Goal: Transaction & Acquisition: Purchase product/service

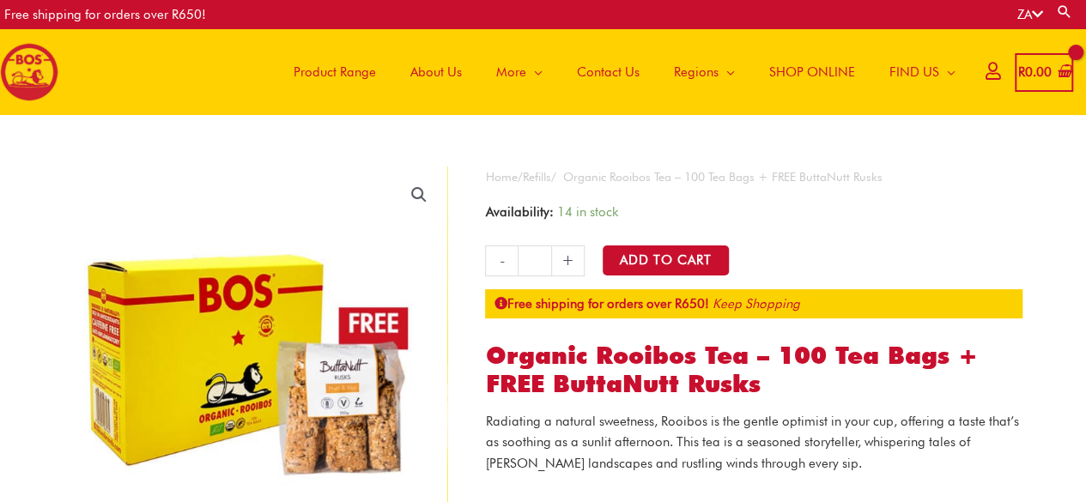
click at [986, 75] on icon at bounding box center [993, 70] width 15 height 13
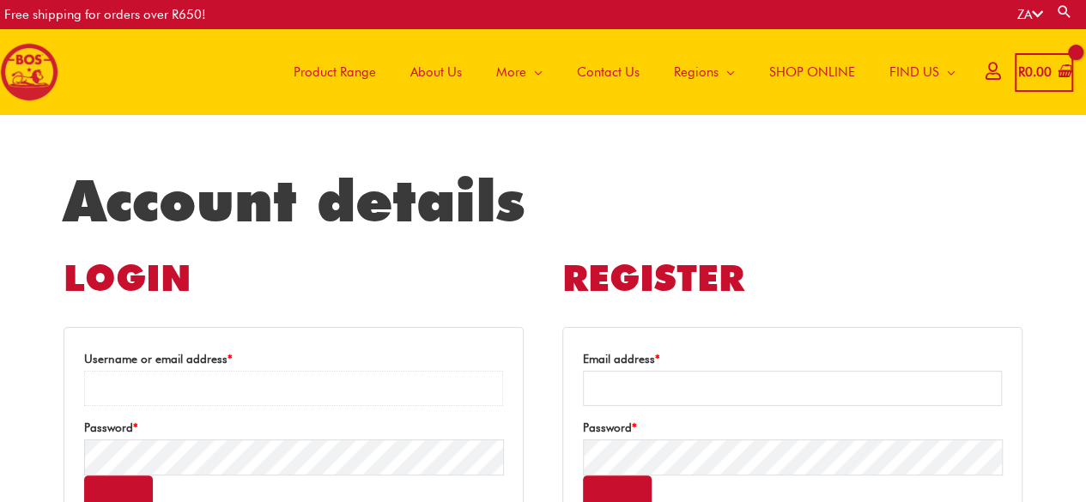
click at [161, 385] on input "Username or email address * Required" at bounding box center [293, 388] width 419 height 35
type input "**********"
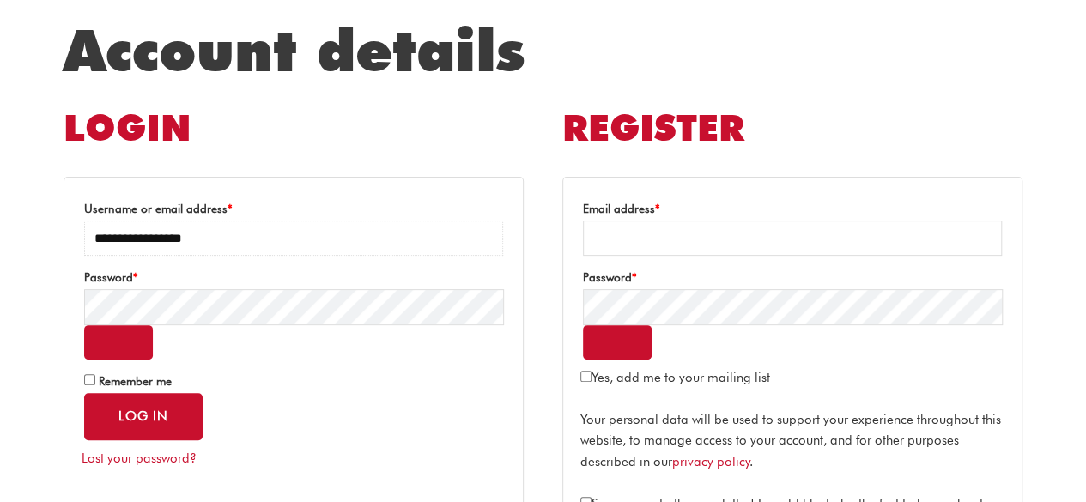
scroll to position [228, 0]
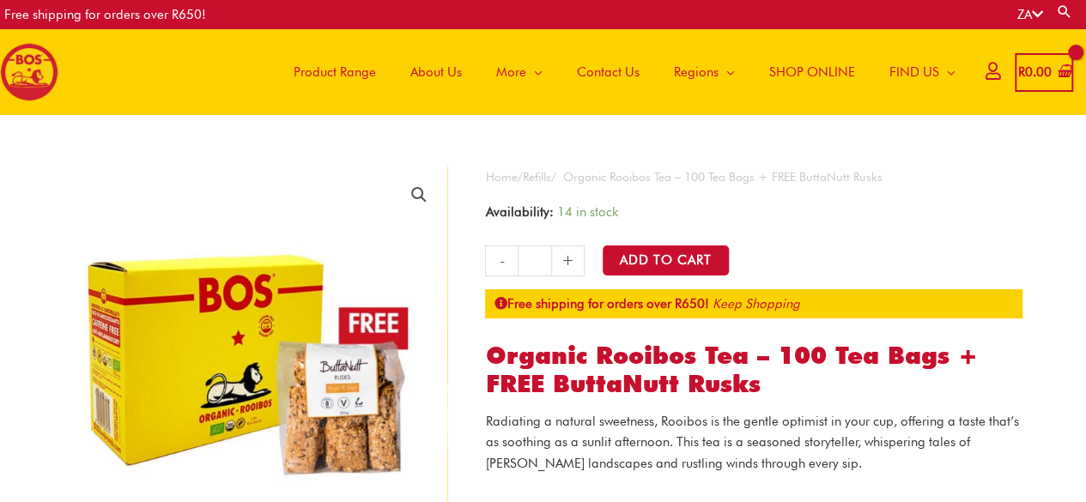
click at [571, 260] on link "+" at bounding box center [568, 261] width 33 height 31
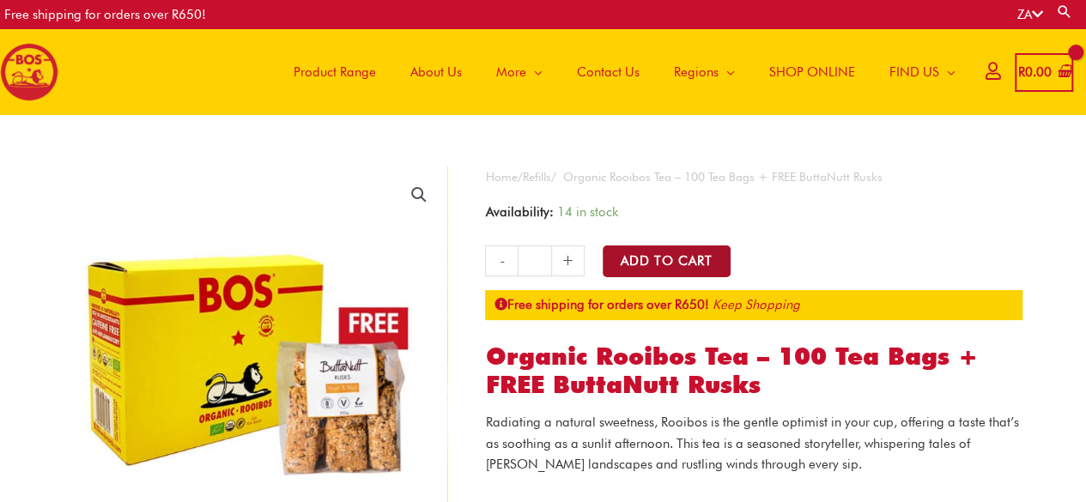
click at [646, 260] on button "Add to Cart" at bounding box center [667, 262] width 128 height 32
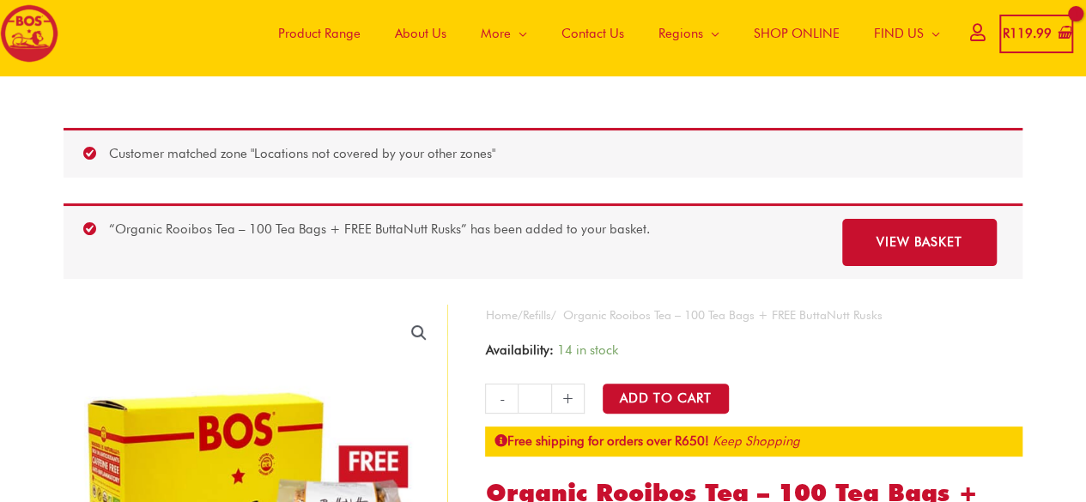
scroll to position [57, 0]
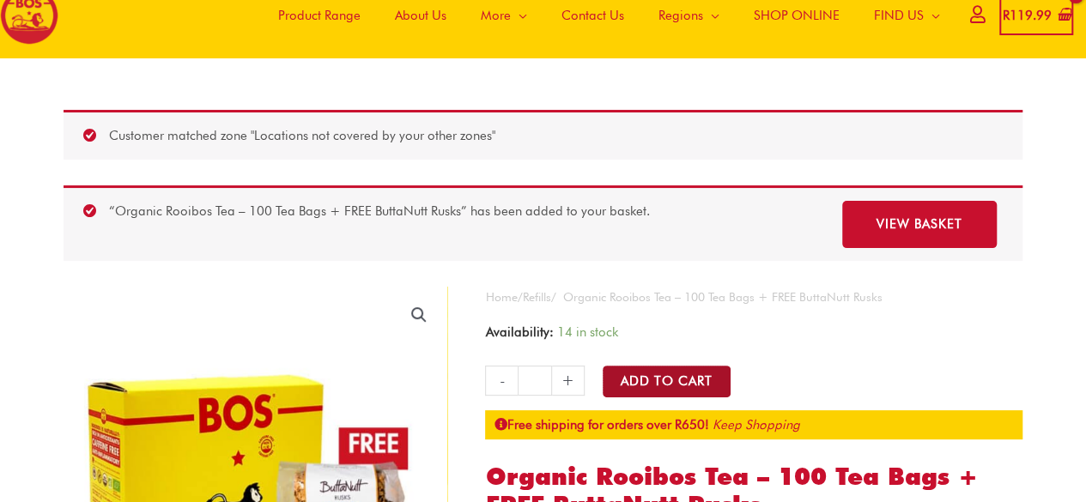
click at [654, 373] on button "Add to Cart" at bounding box center [667, 382] width 128 height 32
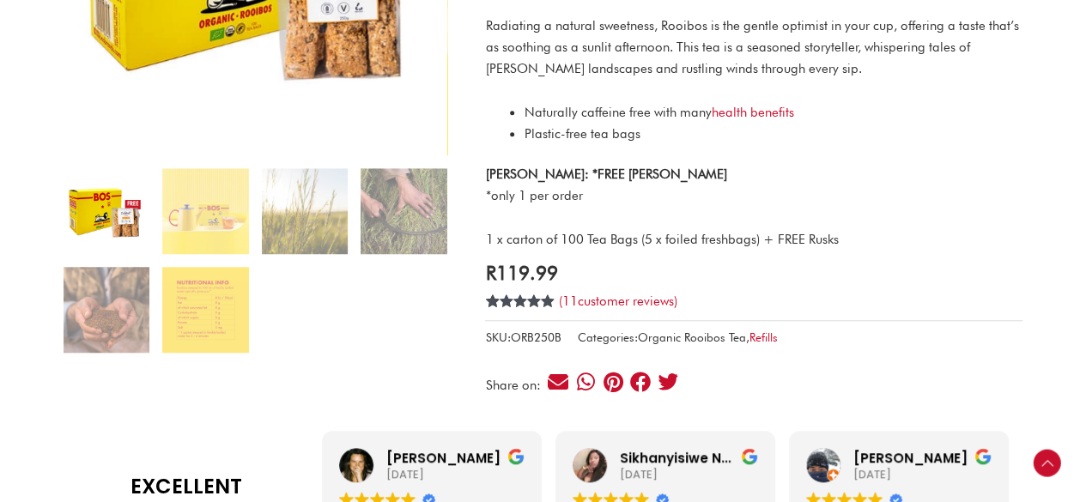
scroll to position [172, 0]
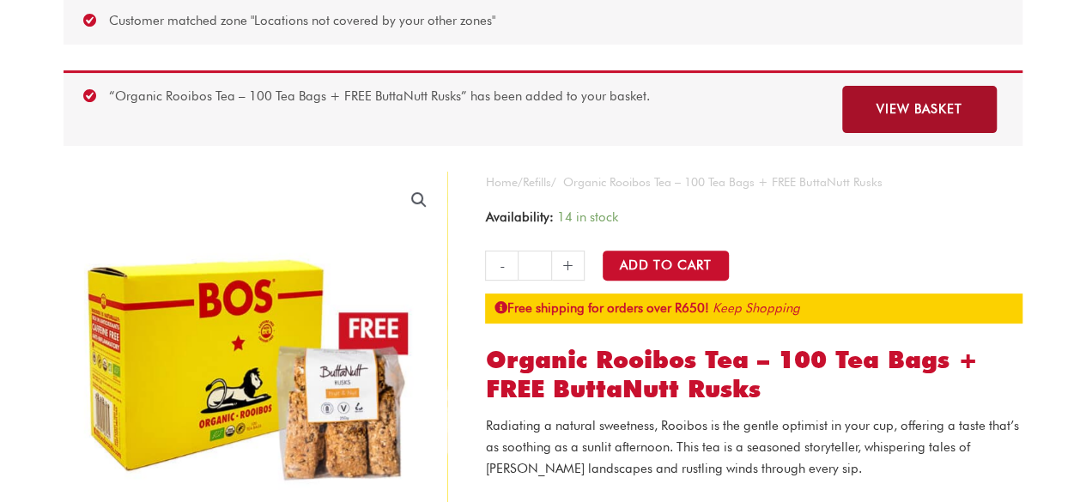
click at [919, 107] on link "View basket" at bounding box center [919, 109] width 155 height 47
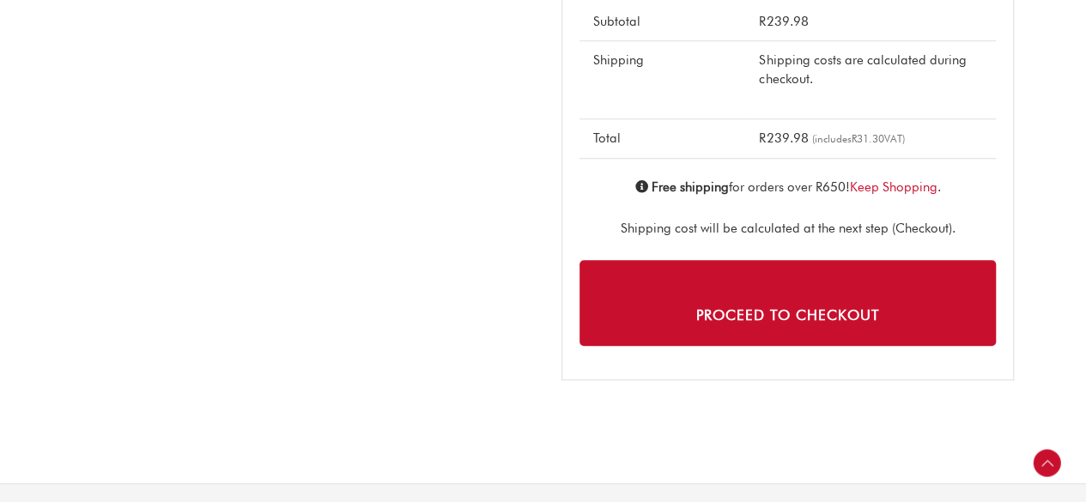
scroll to position [687, 0]
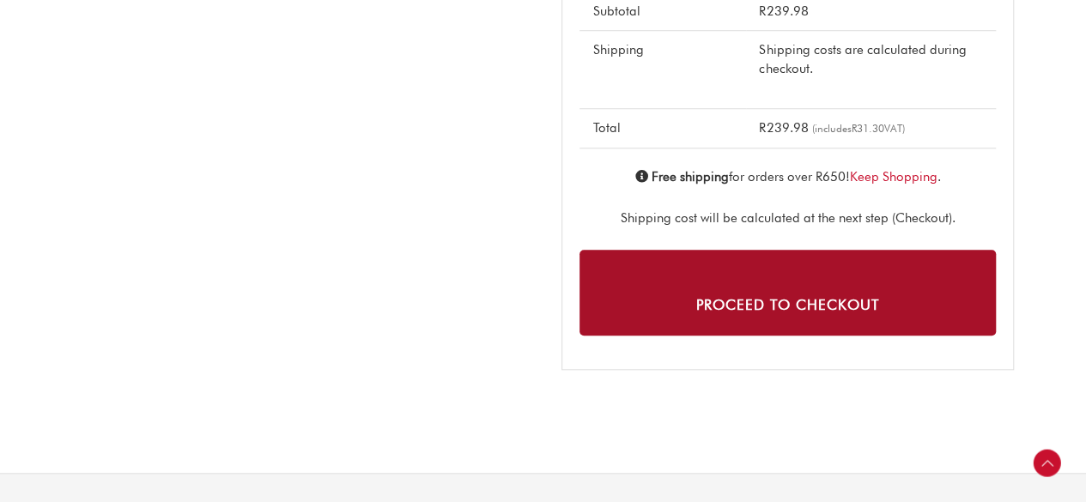
click at [743, 298] on link "Proceed to checkout" at bounding box center [787, 292] width 416 height 85
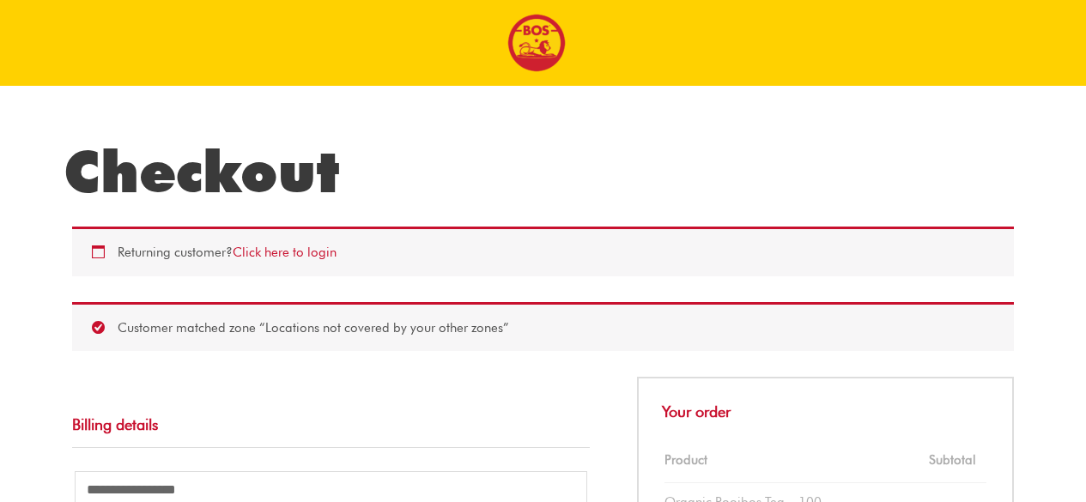
select select "**"
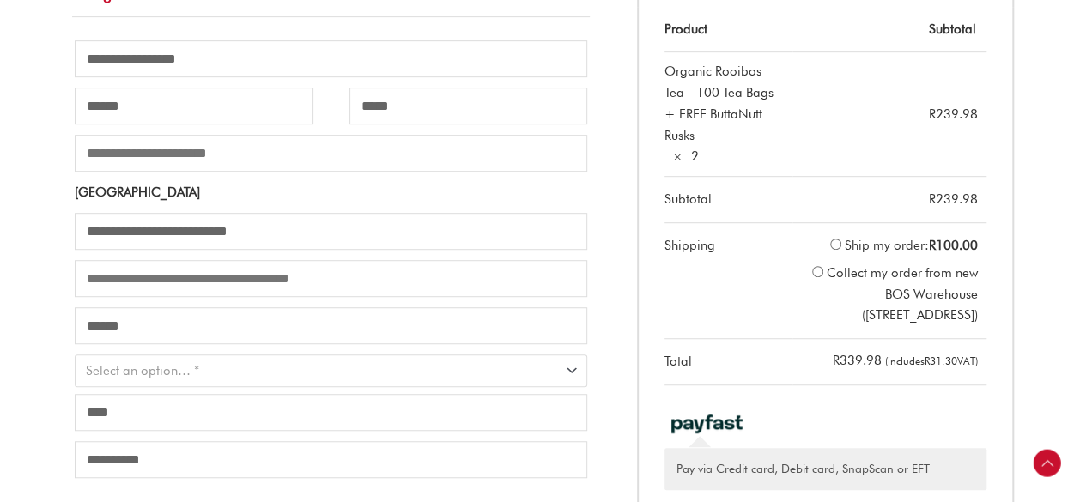
scroll to position [458, 0]
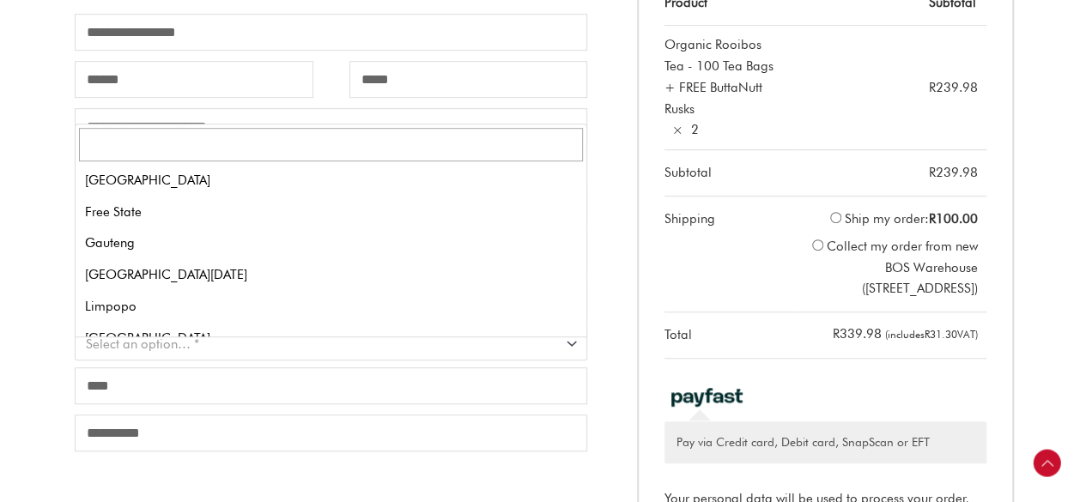
click at [570, 348] on span "Province" at bounding box center [576, 342] width 22 height 22
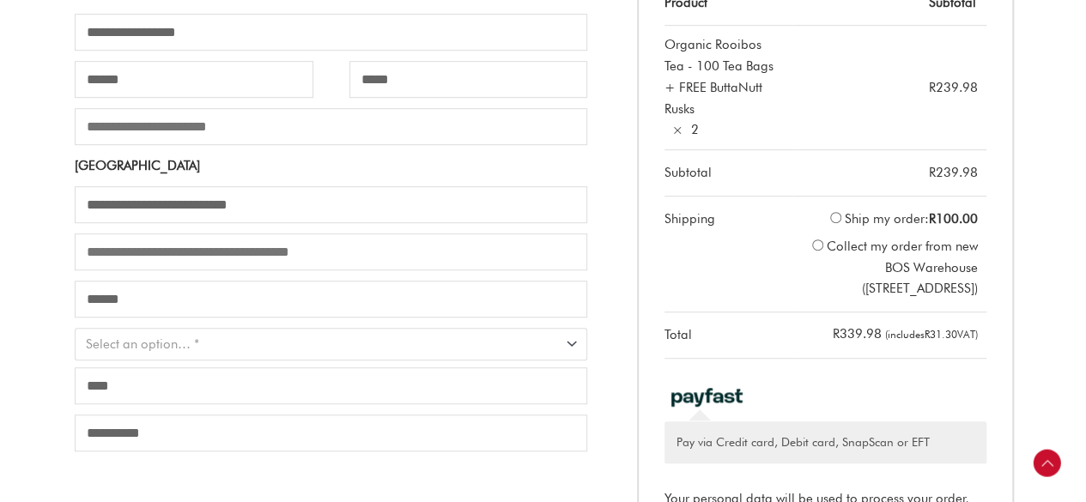
click at [254, 347] on span "Select an option… *" at bounding box center [323, 344] width 475 height 17
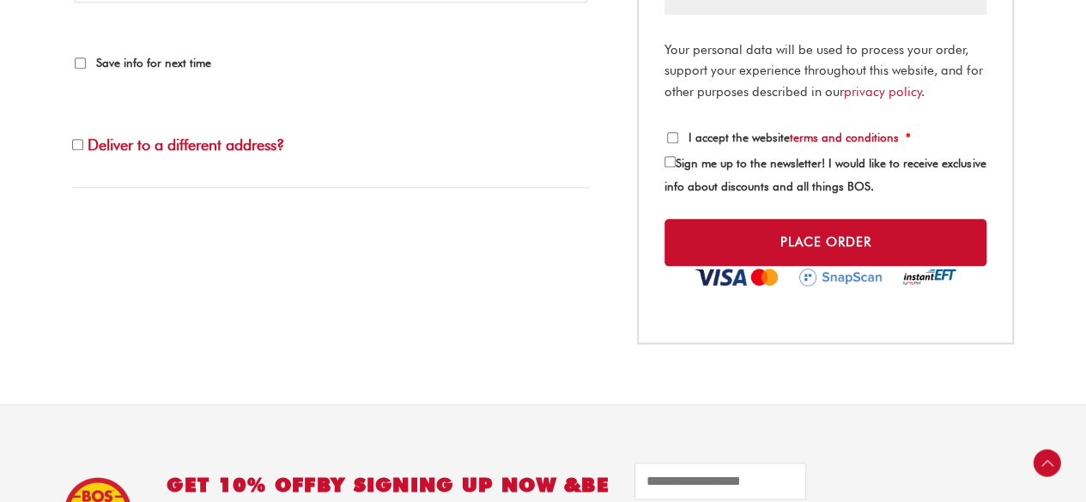
scroll to position [915, 0]
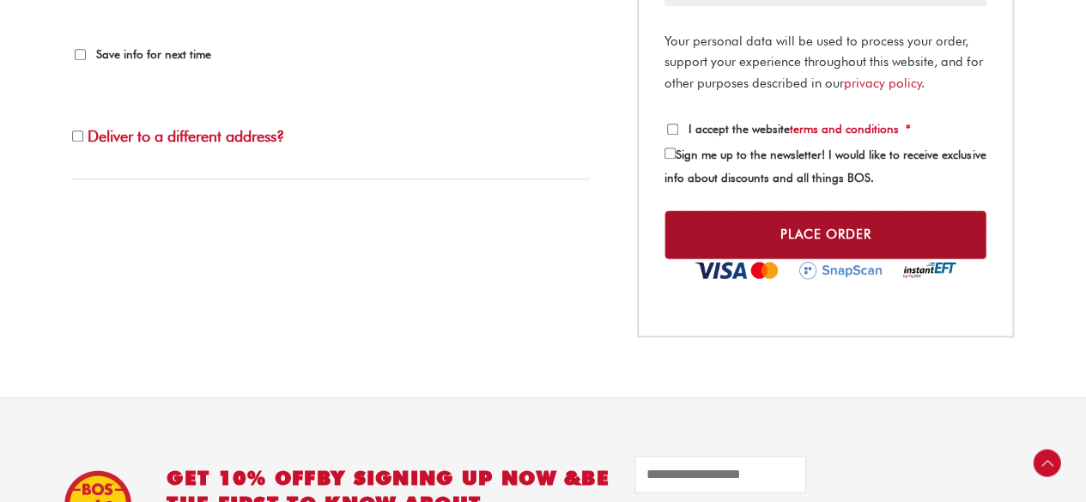
click at [791, 229] on button "Place order" at bounding box center [825, 234] width 322 height 49
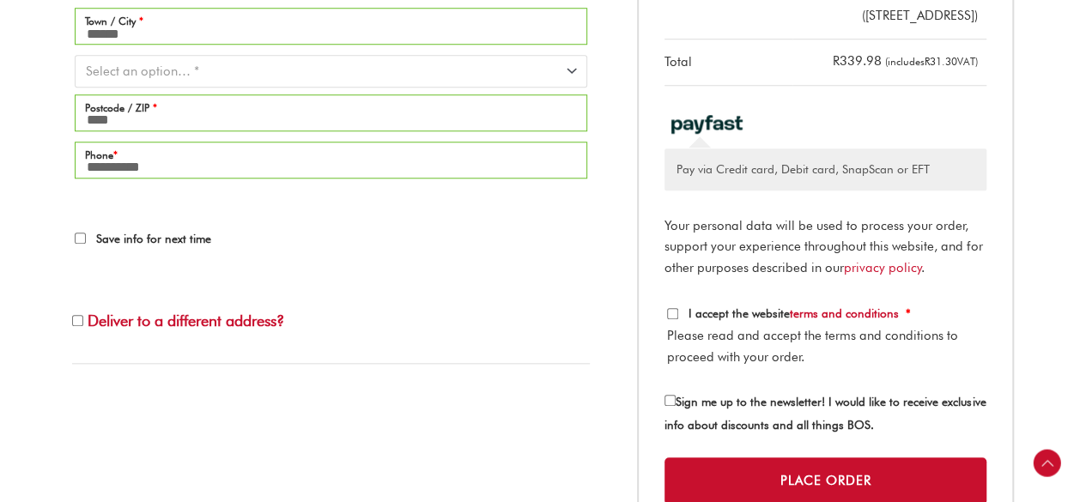
scroll to position [788, 0]
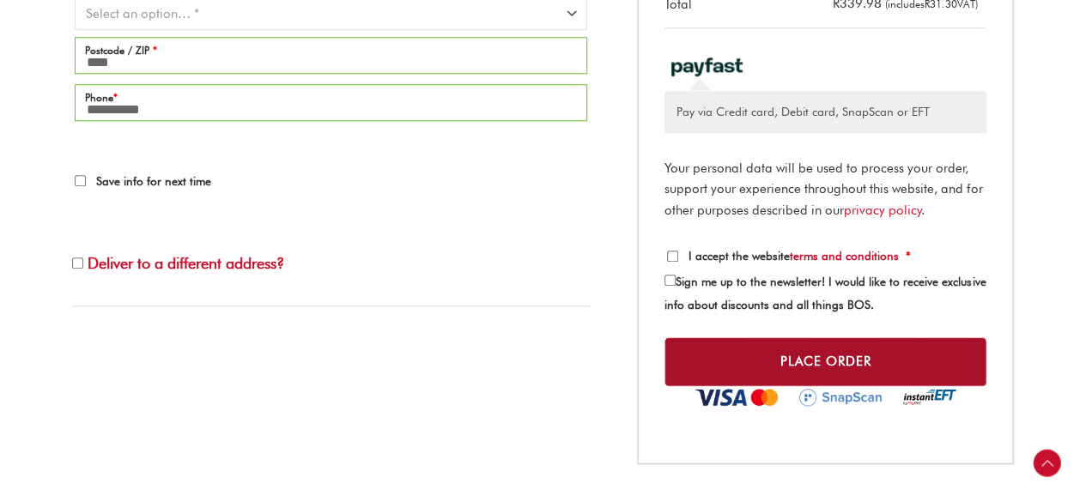
click at [800, 358] on button "Place order" at bounding box center [825, 361] width 322 height 49
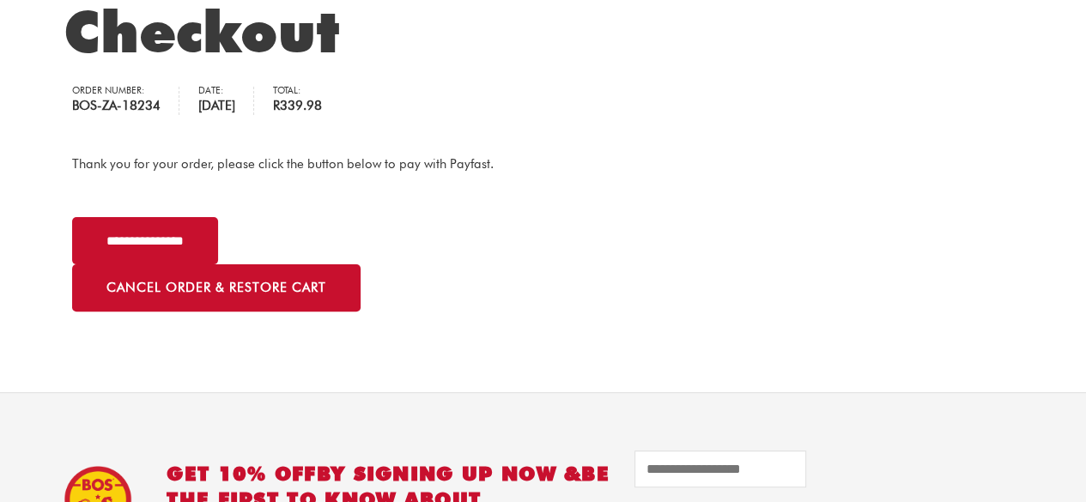
scroll to position [114, 0]
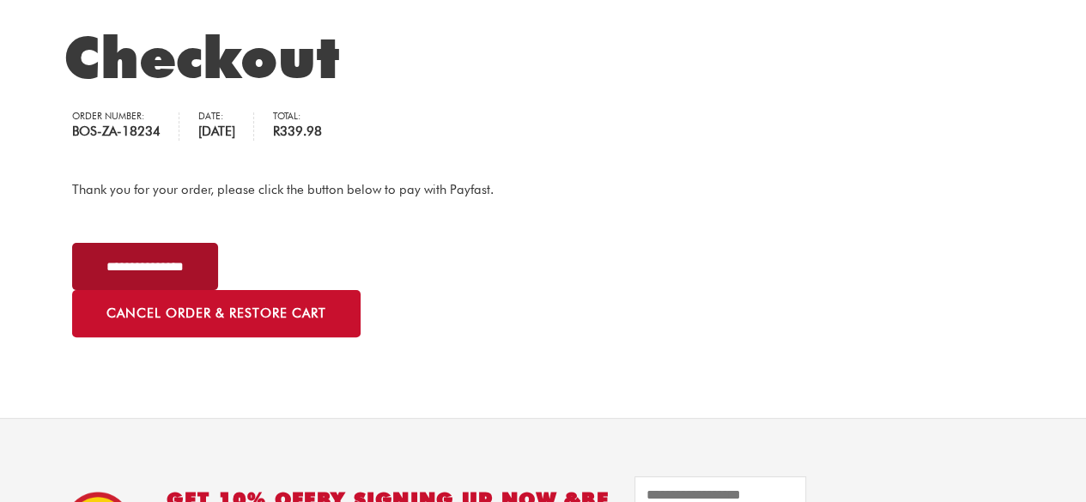
click at [179, 264] on input "**********" at bounding box center [145, 266] width 146 height 47
